Goal: Task Accomplishment & Management: Manage account settings

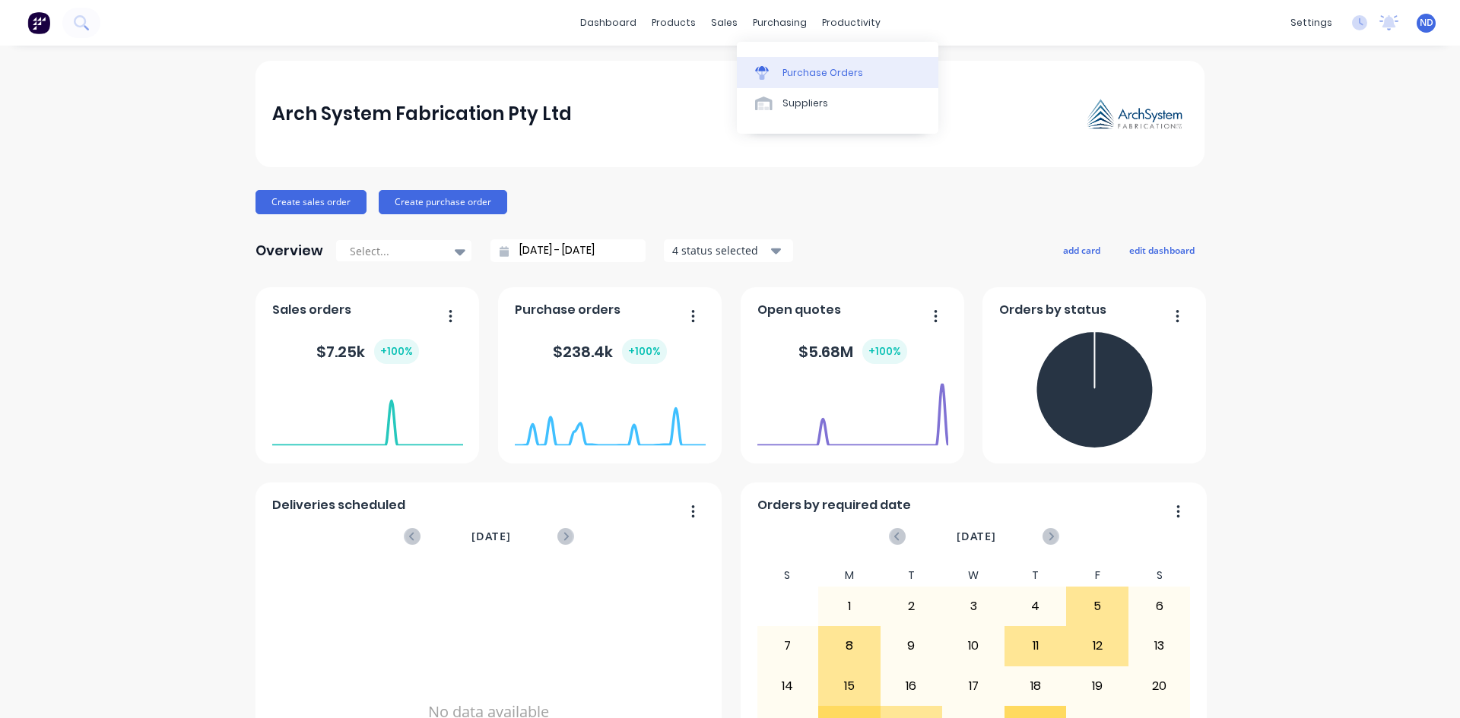
click at [803, 70] on div "Purchase Orders" at bounding box center [822, 73] width 81 height 14
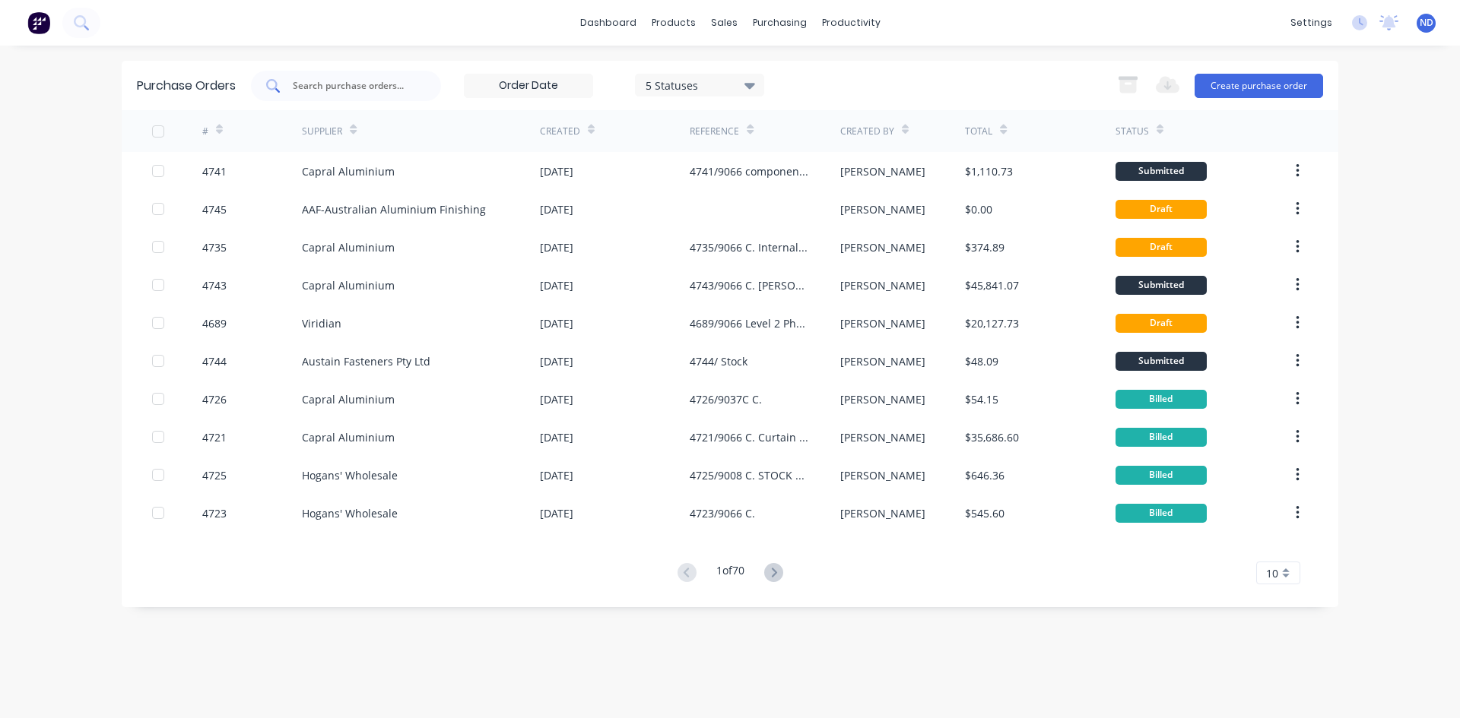
click at [350, 87] on input "text" at bounding box center [354, 85] width 126 height 15
type input "c"
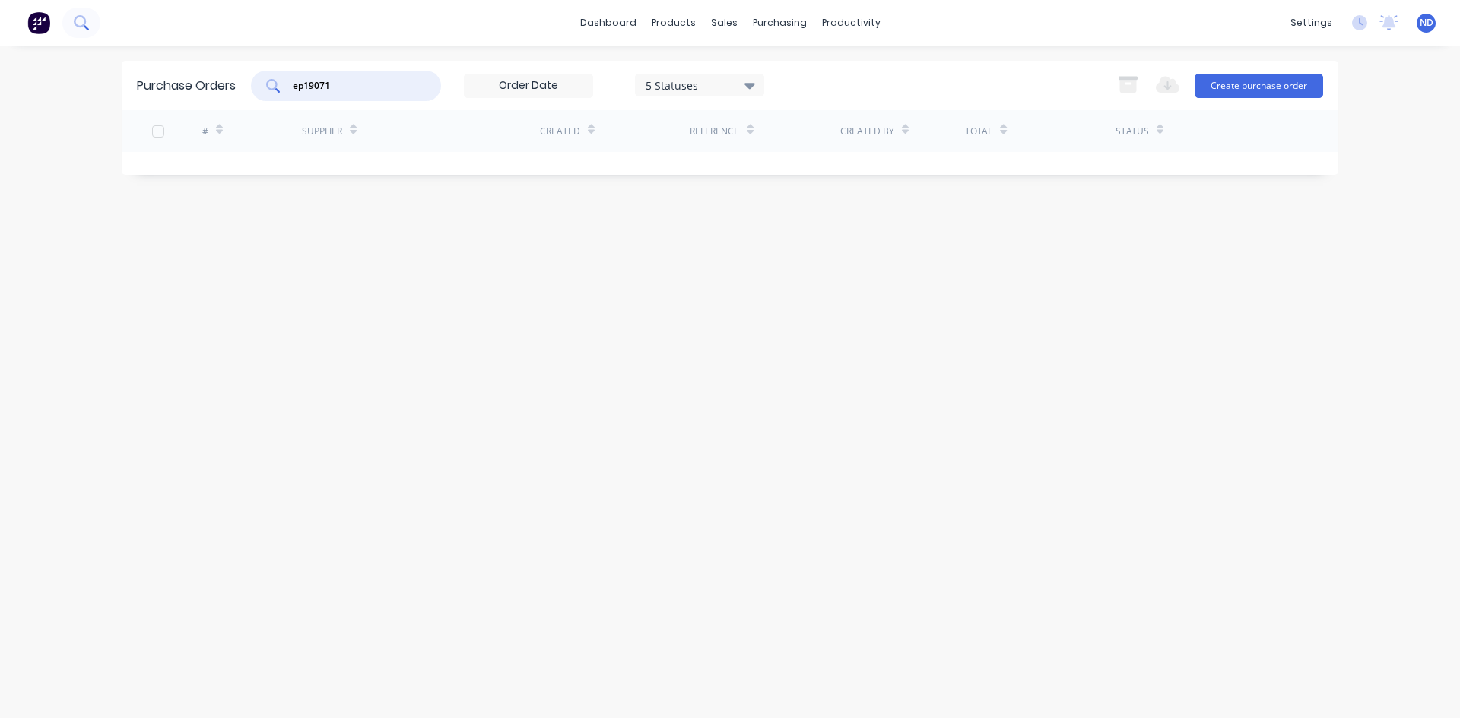
type input "ep19071"
click at [72, 20] on button at bounding box center [81, 23] width 38 height 30
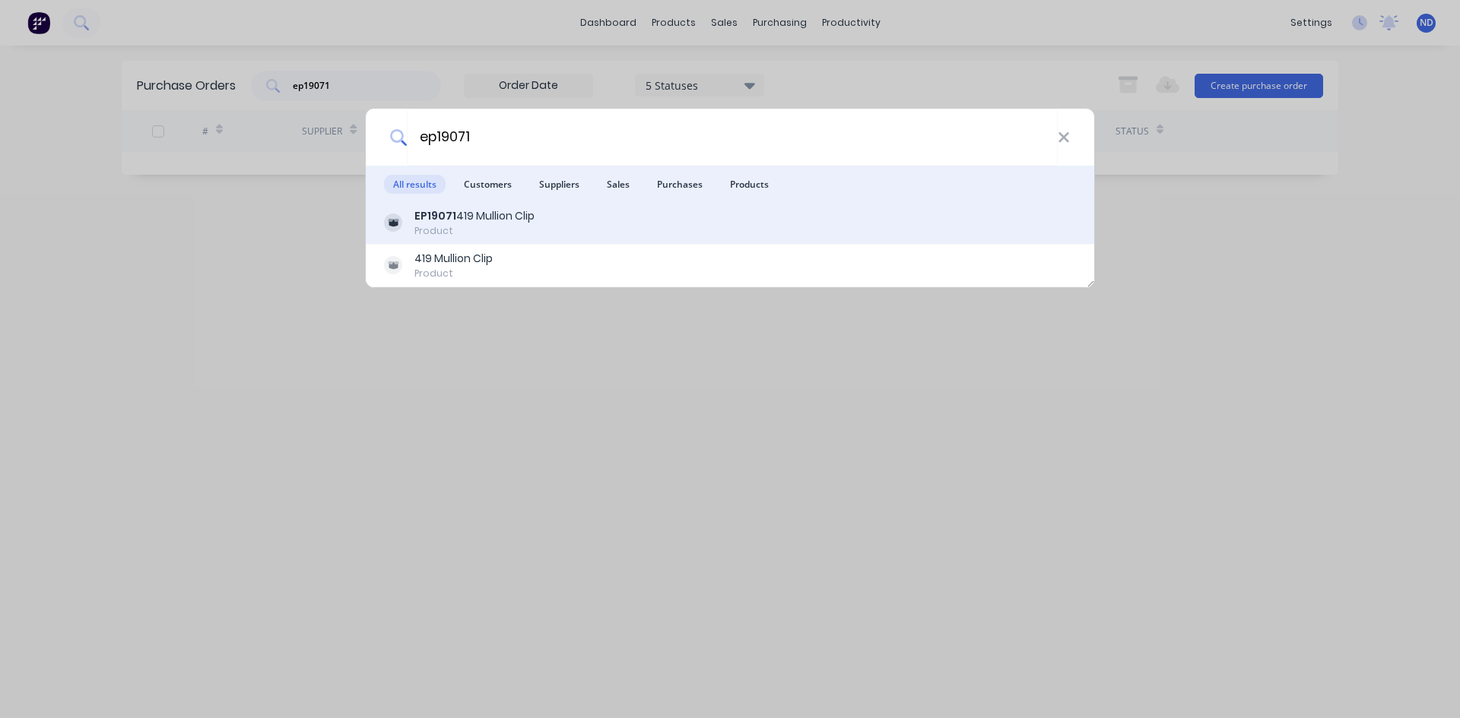
type input "ep19071"
click at [458, 233] on div "Product" at bounding box center [474, 231] width 120 height 14
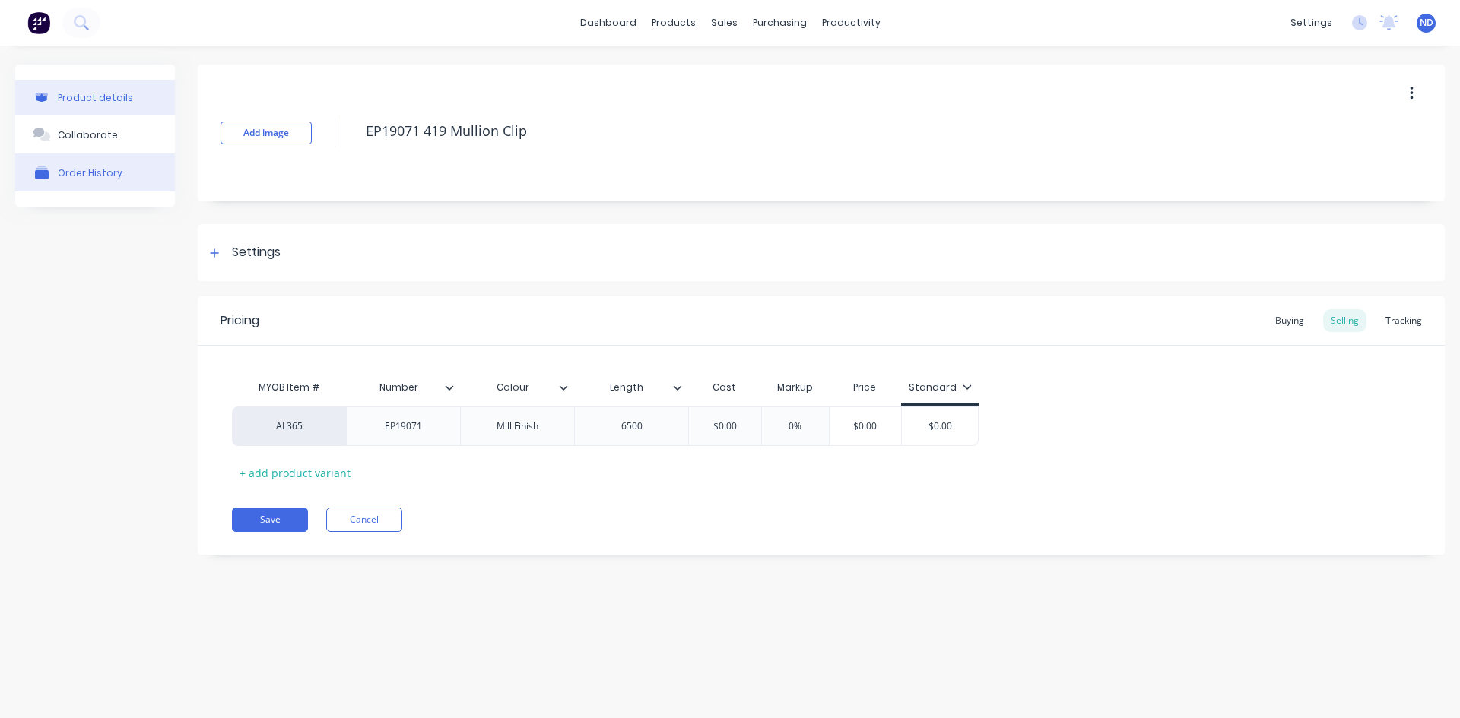
click at [109, 178] on div "Order History" at bounding box center [90, 172] width 65 height 11
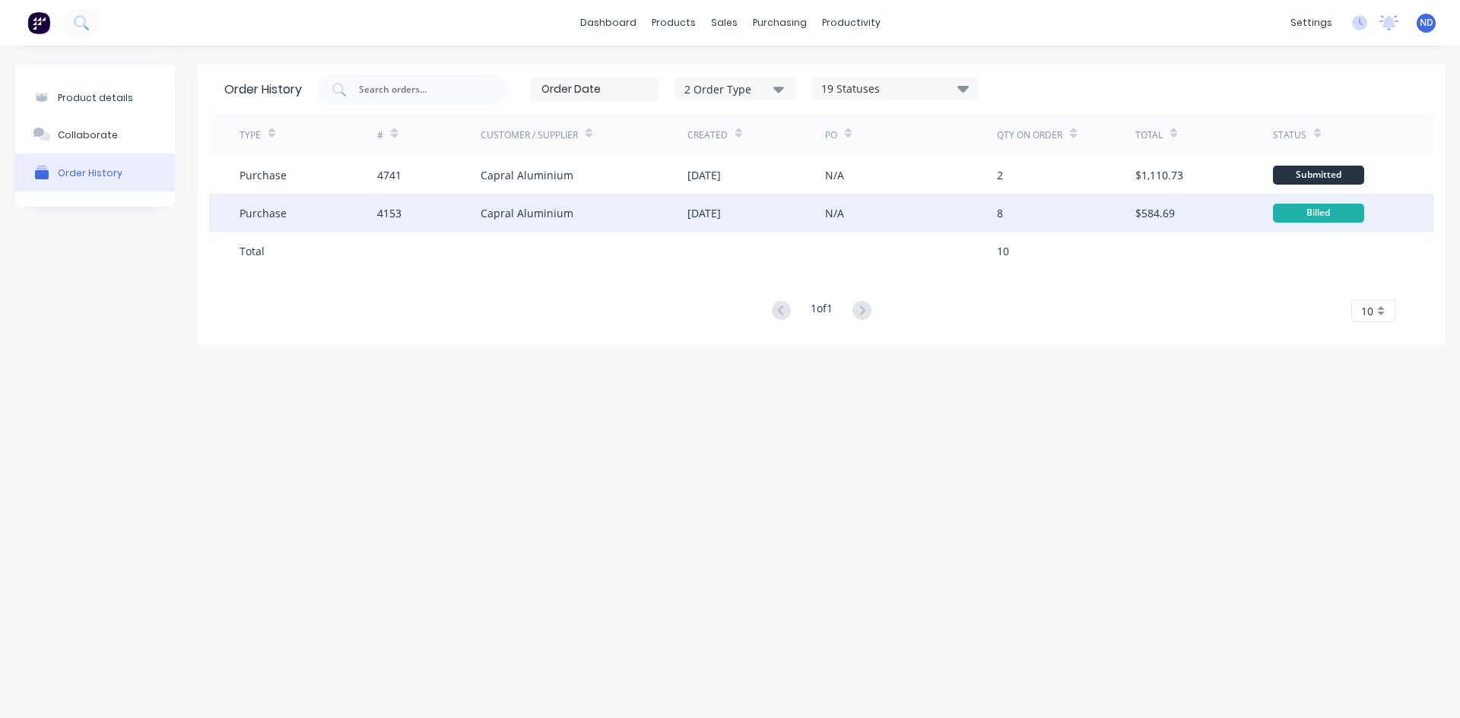
click at [400, 221] on div "4153" at bounding box center [428, 213] width 103 height 38
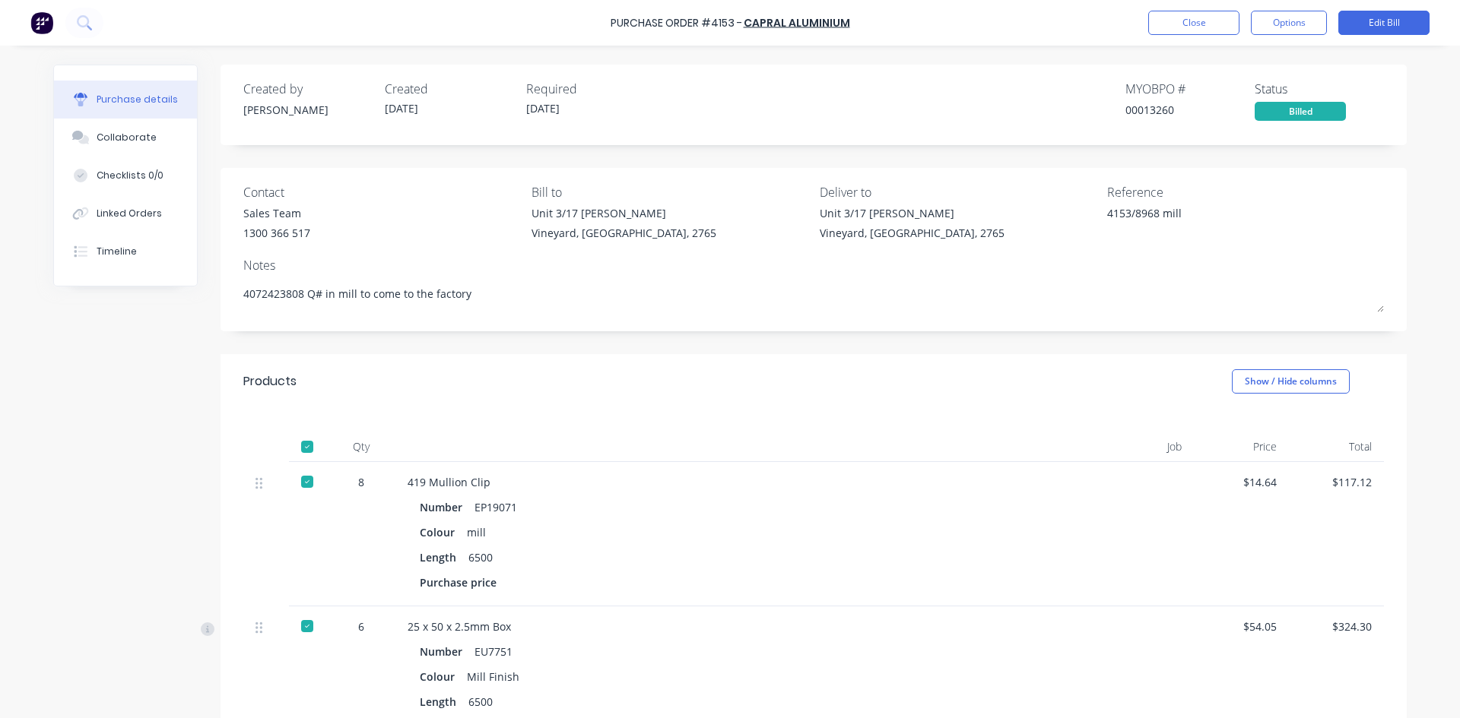
type textarea "x"
click at [1266, 480] on div "$14.64" at bounding box center [1241, 482] width 71 height 16
drag, startPoint x: 1273, startPoint y: 480, endPoint x: 1240, endPoint y: 480, distance: 32.7
click at [1240, 480] on div "$14.64" at bounding box center [1241, 534] width 95 height 144
copy div "$14.64"
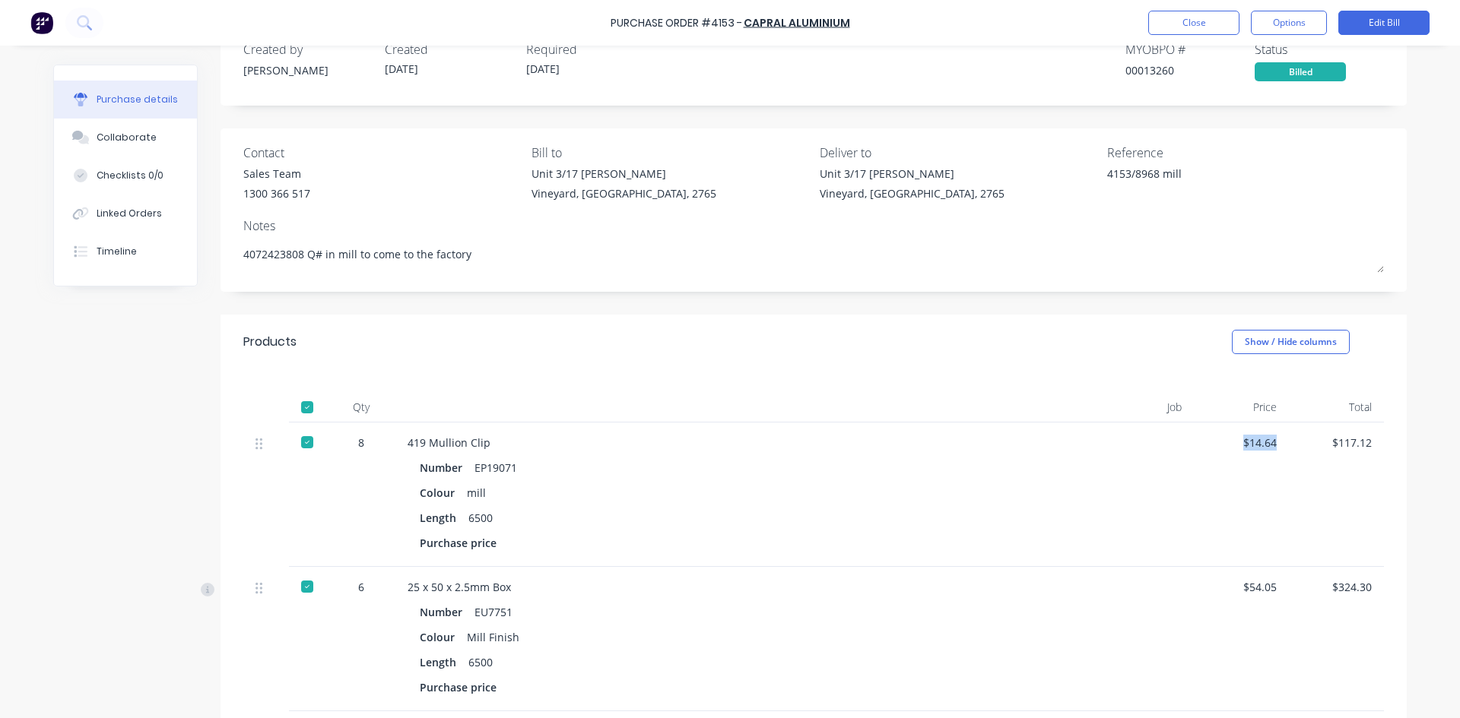
scroll to position [76, 0]
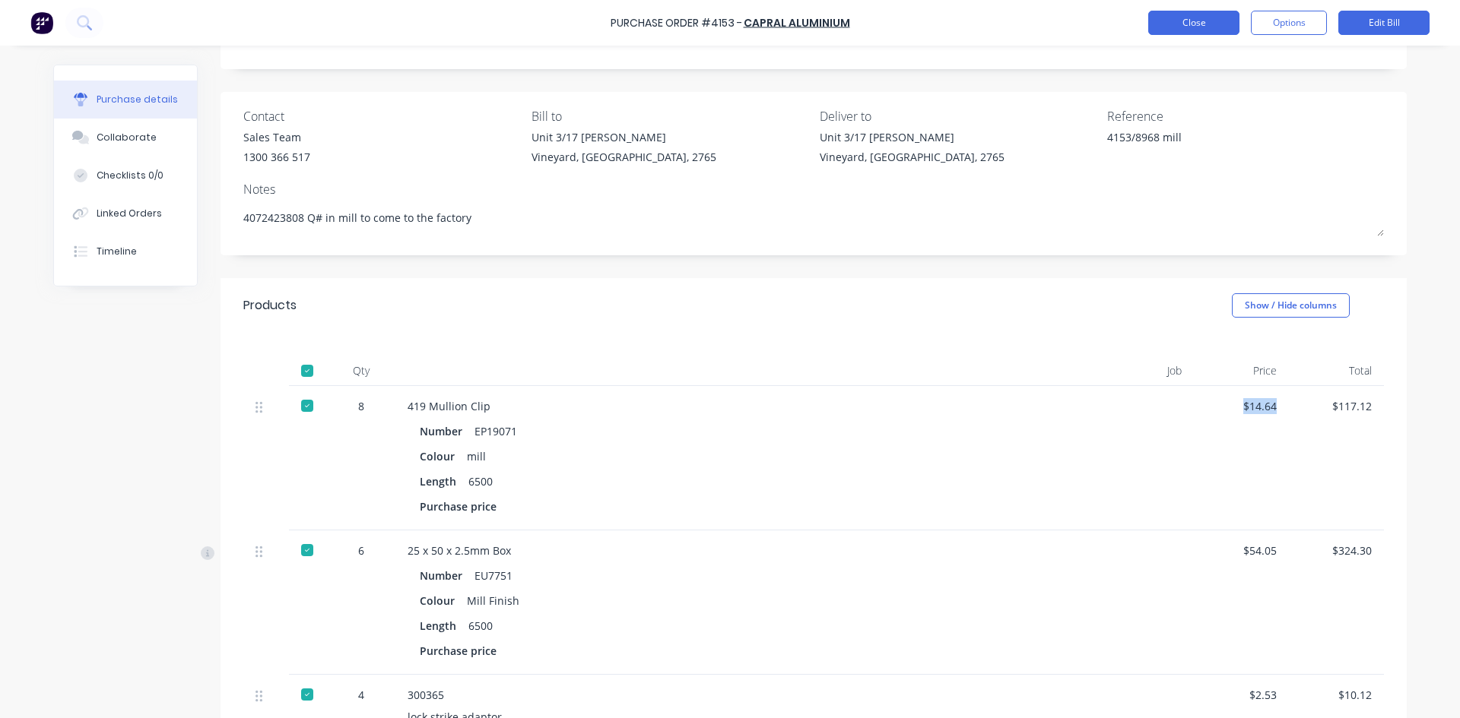
click at [1209, 17] on button "Close" at bounding box center [1193, 23] width 91 height 24
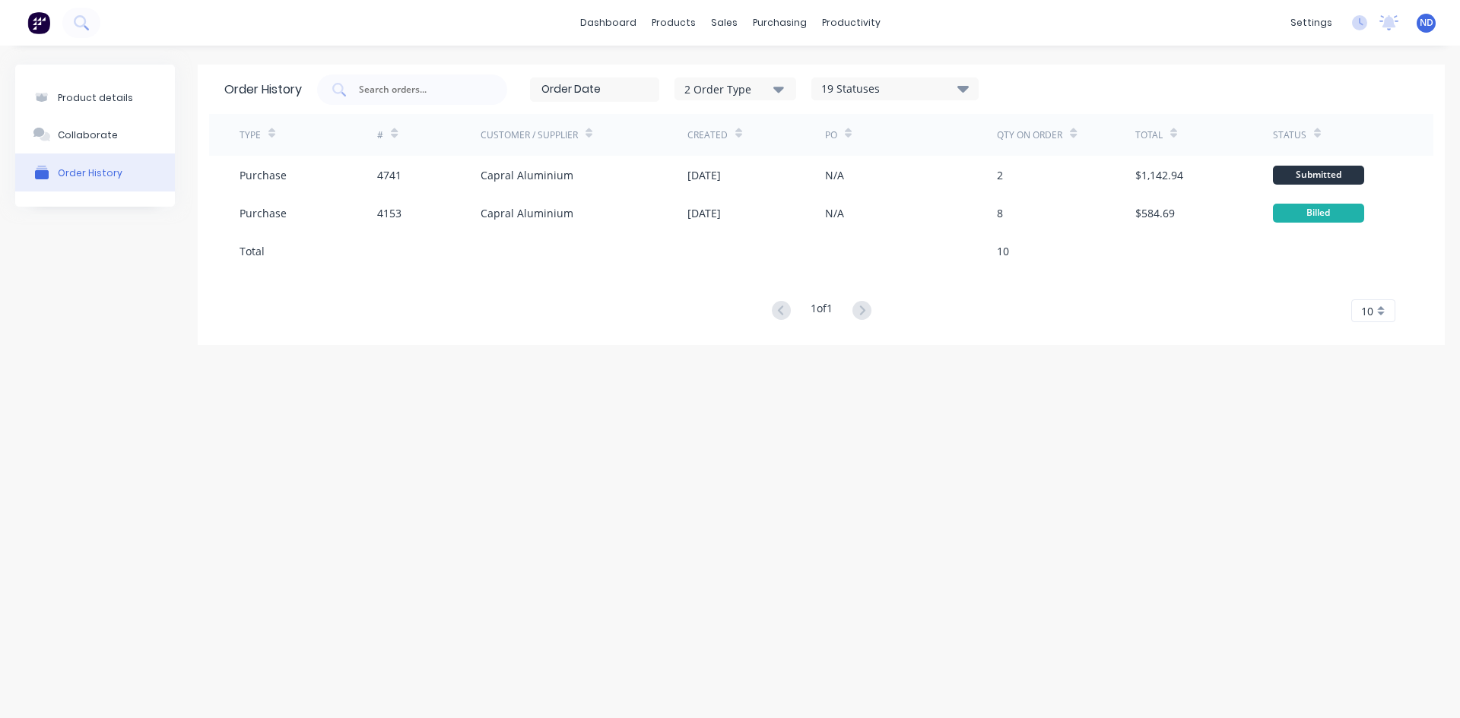
click at [1428, 25] on span "ND" at bounding box center [1426, 23] width 14 height 14
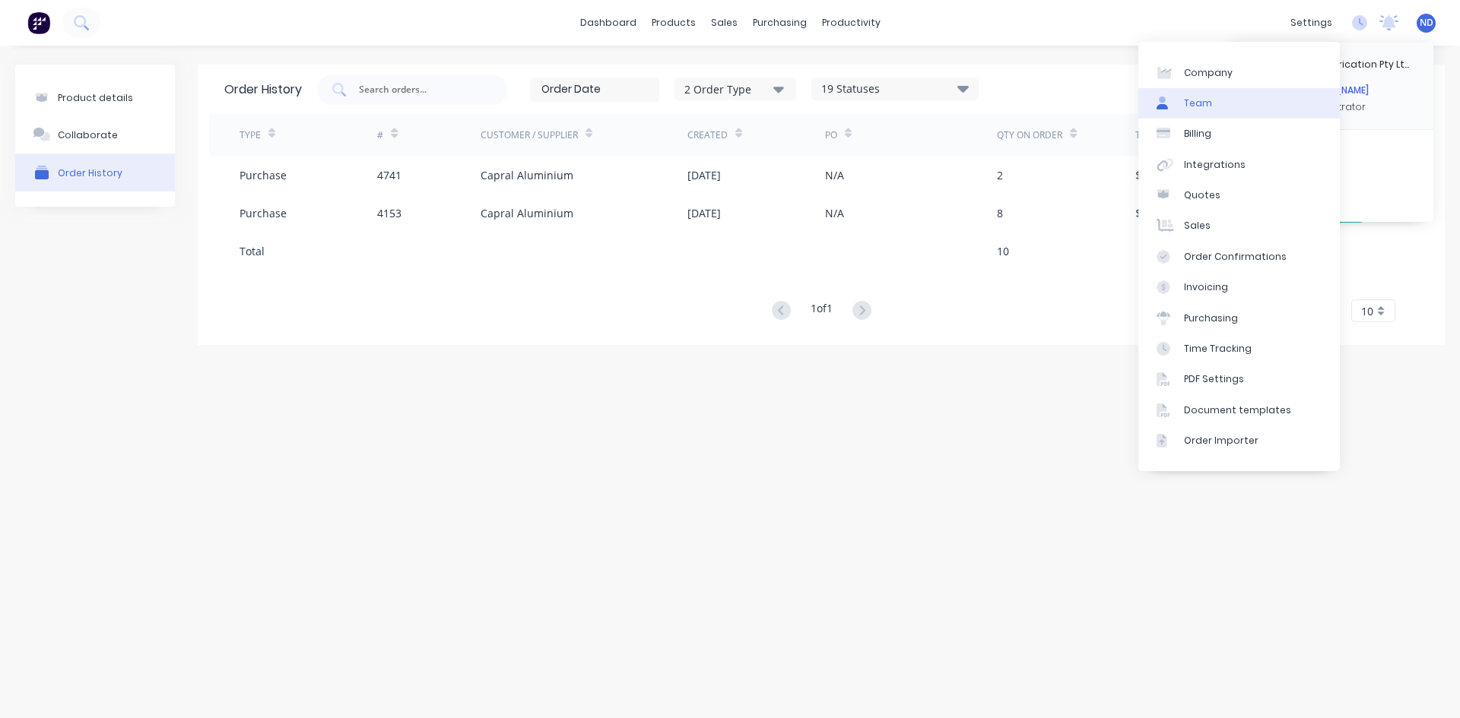
click at [1219, 101] on link "Team" at bounding box center [1238, 103] width 201 height 30
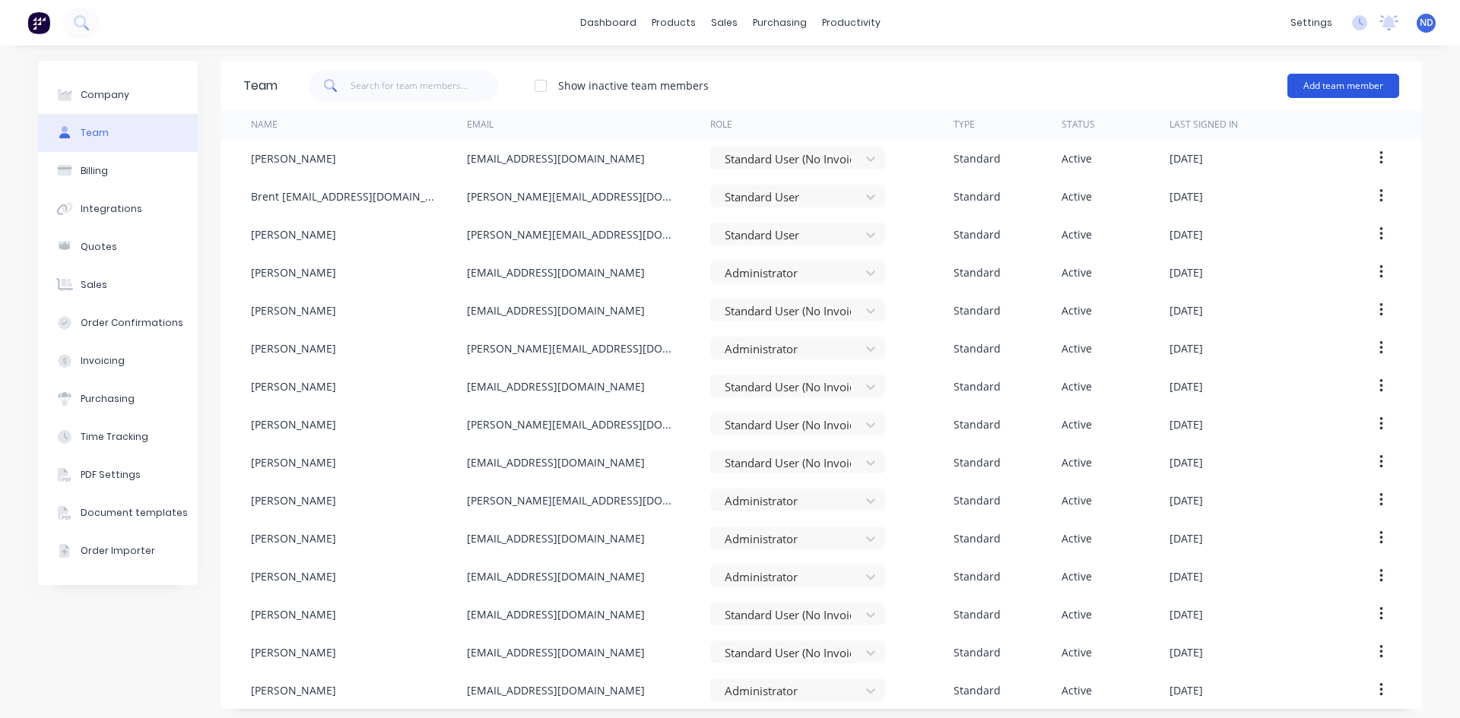
click at [1362, 87] on button "Add team member" at bounding box center [1343, 86] width 112 height 24
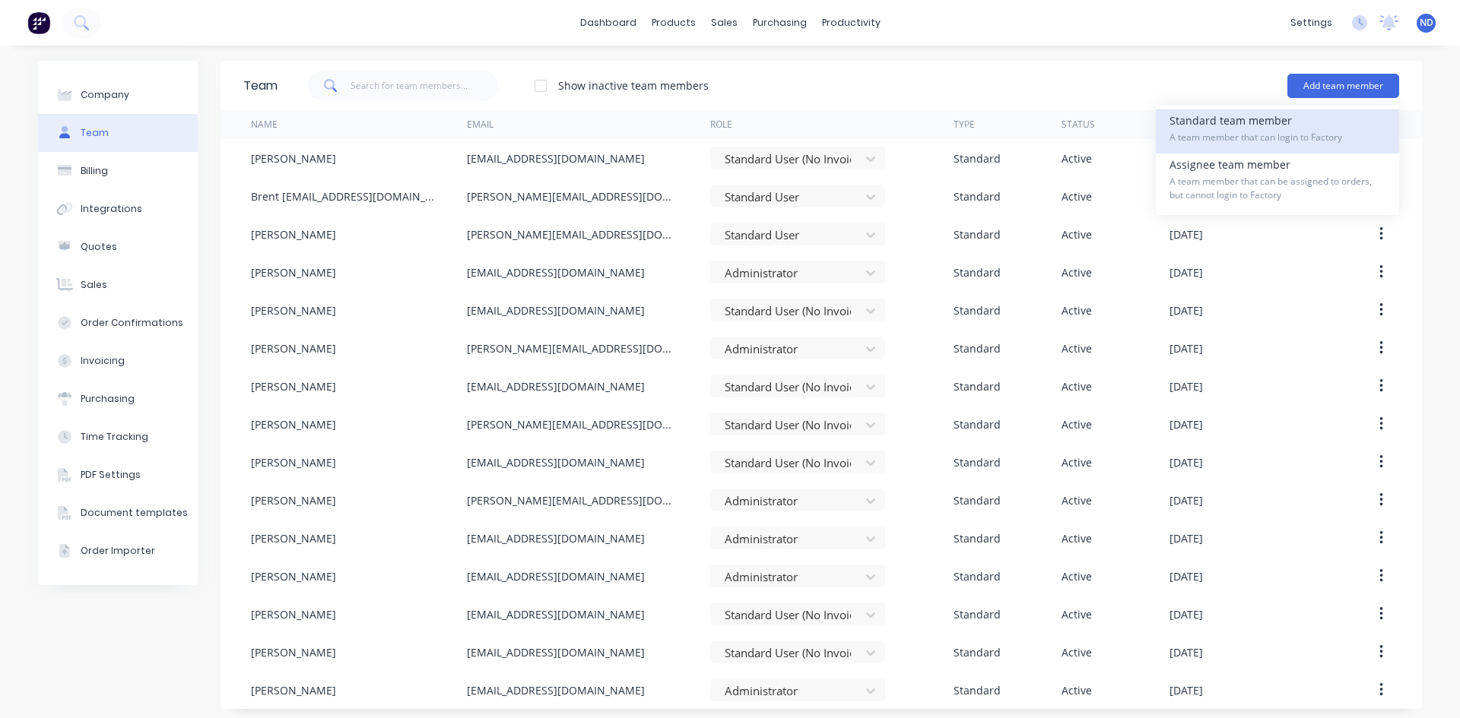
click at [1309, 129] on div "Standard team member A team member that can login to Factory" at bounding box center [1277, 131] width 216 height 44
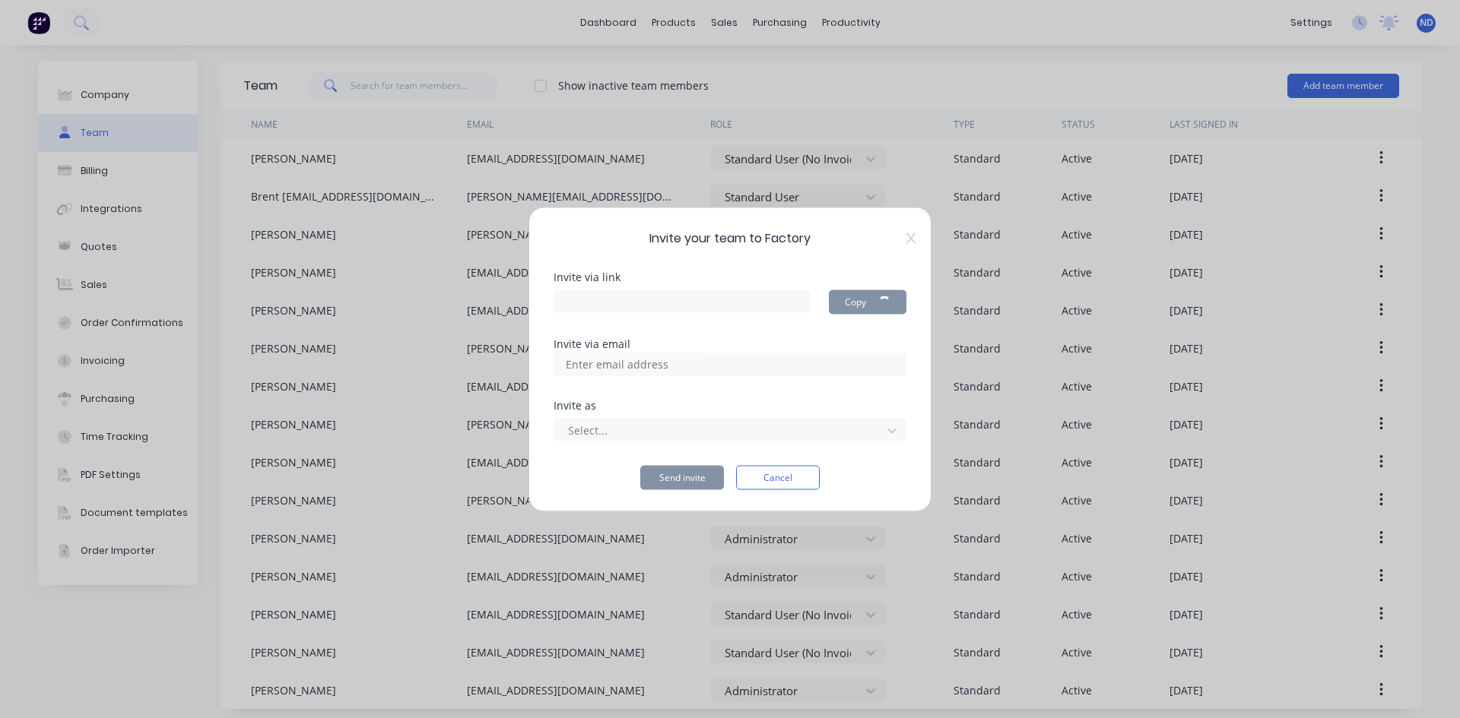
type input "[URL][DOMAIN_NAME]"
click at [908, 239] on icon at bounding box center [910, 238] width 9 height 12
